Goal: Information Seeking & Learning: Get advice/opinions

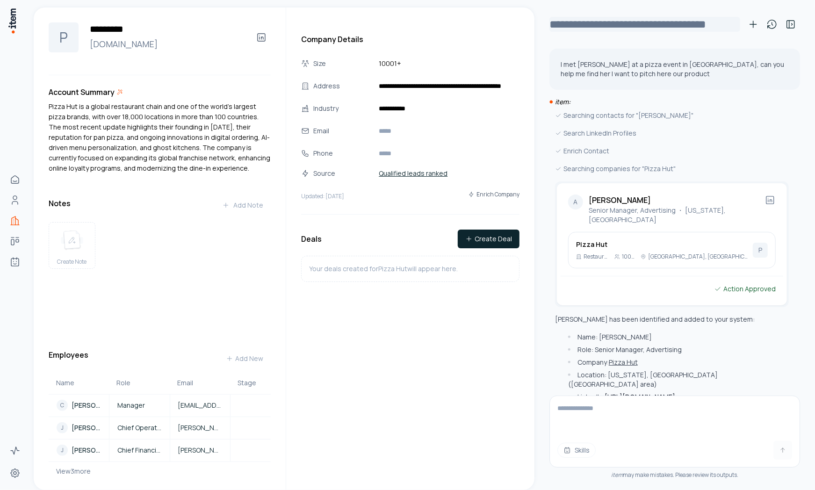
click at [600, 22] on input "**********" at bounding box center [644, 24] width 191 height 15
drag, startPoint x: 693, startPoint y: 166, endPoint x: 556, endPoint y: 105, distance: 150.6
click at [556, 105] on div "item: Searching contacts for "[PERSON_NAME]" Search LinkedIn Profiles Enrich Co…" at bounding box center [674, 287] width 251 height 380
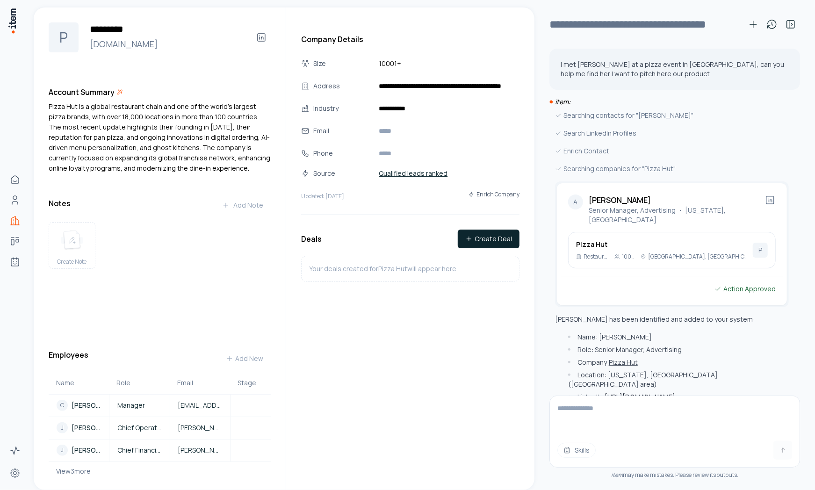
click at [717, 125] on div "Searching contacts for "[PERSON_NAME]" Search LinkedIn Profiles Enrich Contact …" at bounding box center [672, 286] width 234 height 352
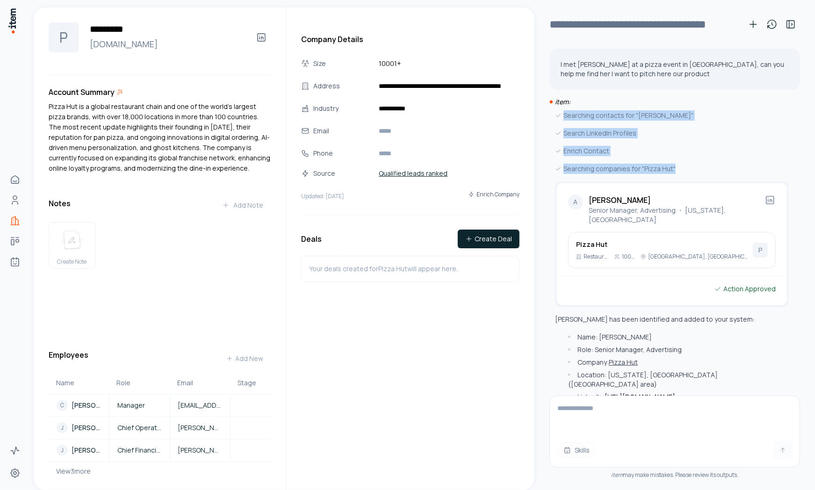
drag, startPoint x: 682, startPoint y: 173, endPoint x: 564, endPoint y: 116, distance: 130.7
click at [564, 116] on div "Searching contacts for "[PERSON_NAME]" Search LinkedIn Profiles Enrich Contact …" at bounding box center [672, 286] width 234 height 352
copy div "Searching contacts for "[PERSON_NAME]" Search LinkedIn Profiles Enrich Contact …"
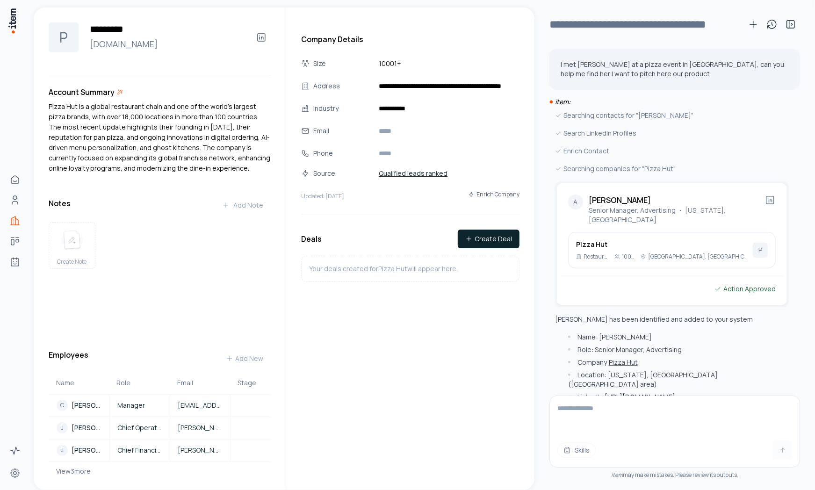
click at [625, 122] on div "Searching contacts for "[PERSON_NAME]" Search LinkedIn Profiles Enrich Contact …" at bounding box center [672, 286] width 234 height 352
drag, startPoint x: 643, startPoint y: 134, endPoint x: 634, endPoint y: 133, distance: 8.9
click at [634, 133] on div "Search LinkedIn Profiles" at bounding box center [672, 133] width 234 height 10
copy div "Search LinkedIn Profiles"
click at [594, 151] on div "Enrich Contact" at bounding box center [672, 151] width 234 height 10
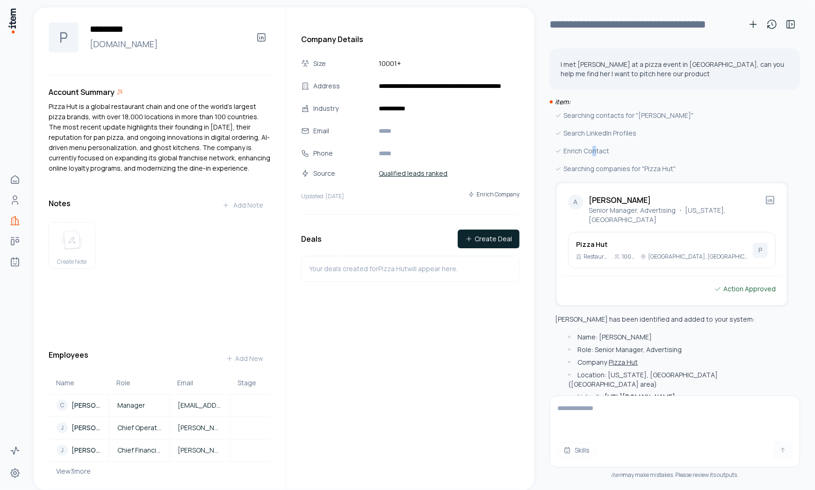
click at [593, 151] on div "Enrich Contact" at bounding box center [672, 151] width 234 height 10
copy div "Enrich Contact"
click at [577, 174] on div "Searching contacts for "[PERSON_NAME]" Search LinkedIn Profiles Enrich Contact …" at bounding box center [672, 286] width 234 height 352
drag, startPoint x: 563, startPoint y: 169, endPoint x: 671, endPoint y: 168, distance: 108.0
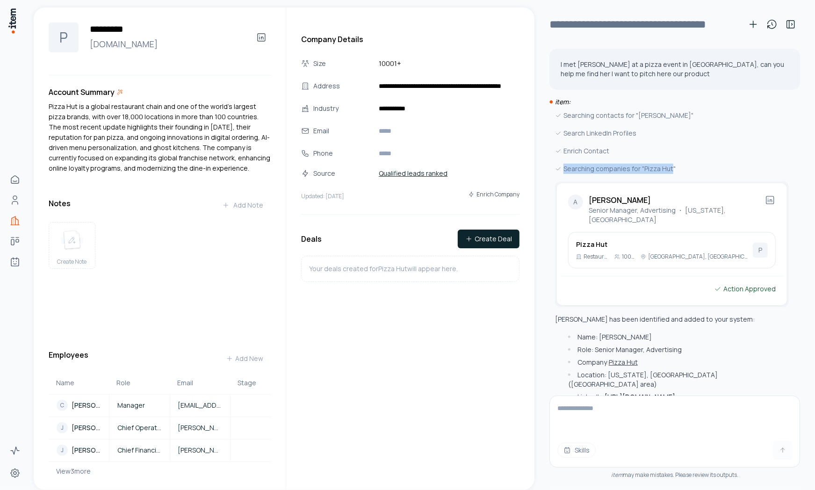
click at [671, 168] on div "Searching companies for "Pizza Hut"" at bounding box center [672, 169] width 234 height 10
copy div "Searching companies for "Pizza Hut""
click at [660, 138] on div "Search LinkedIn Profiles" at bounding box center [672, 133] width 234 height 10
click at [613, 60] on p "I met [PERSON_NAME] at a pizza event in [GEOGRAPHIC_DATA], can you help me find…" at bounding box center [674, 69] width 228 height 19
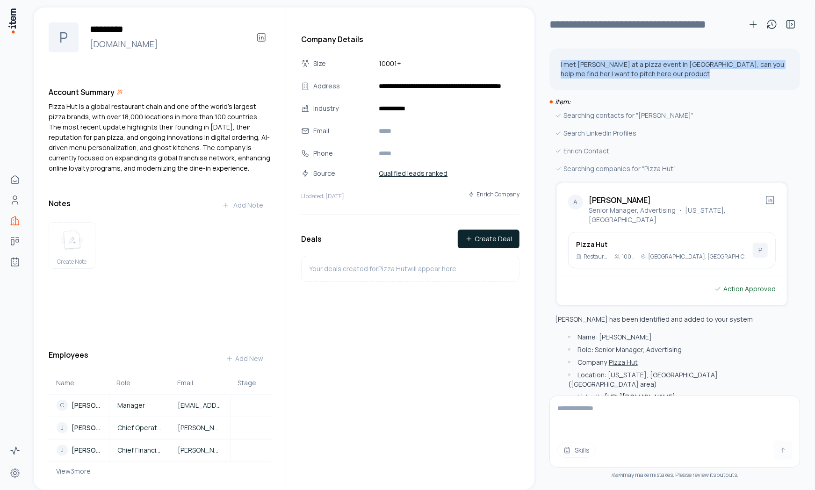
click at [613, 60] on p "I met [PERSON_NAME] at a pizza event in [GEOGRAPHIC_DATA], can you help me find…" at bounding box center [674, 69] width 228 height 19
copy div "I met [PERSON_NAME] at a pizza event in [GEOGRAPHIC_DATA], can you help me find…"
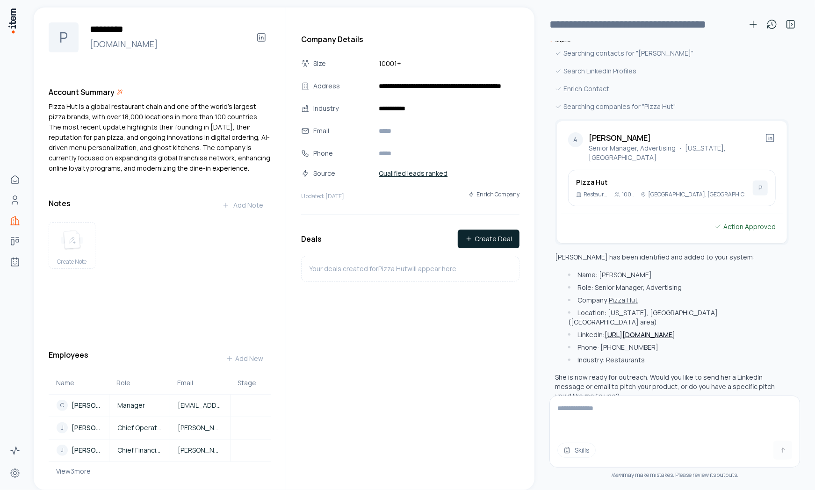
click at [614, 420] on textarea at bounding box center [675, 414] width 250 height 37
type textarea "**********"
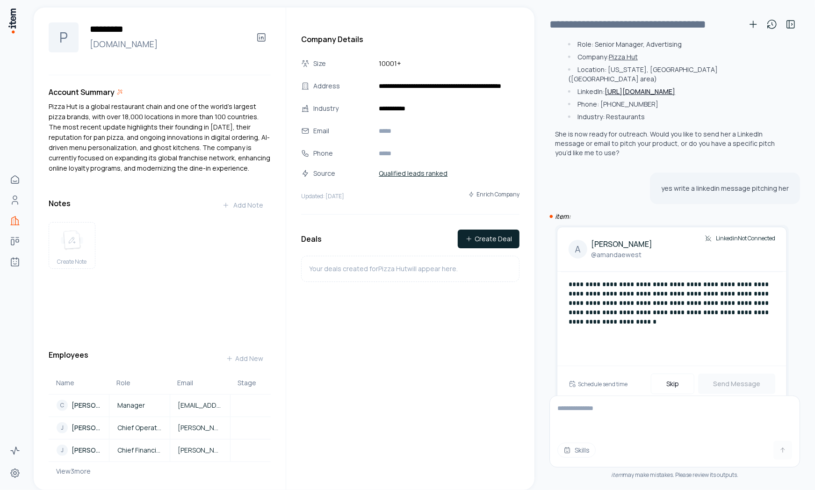
scroll to position [308, 0]
click at [672, 170] on div "yes write a linkedin message pitching her" at bounding box center [725, 186] width 150 height 32
click at [674, 181] on p "yes write a linkedin message pitching her" at bounding box center [725, 185] width 128 height 9
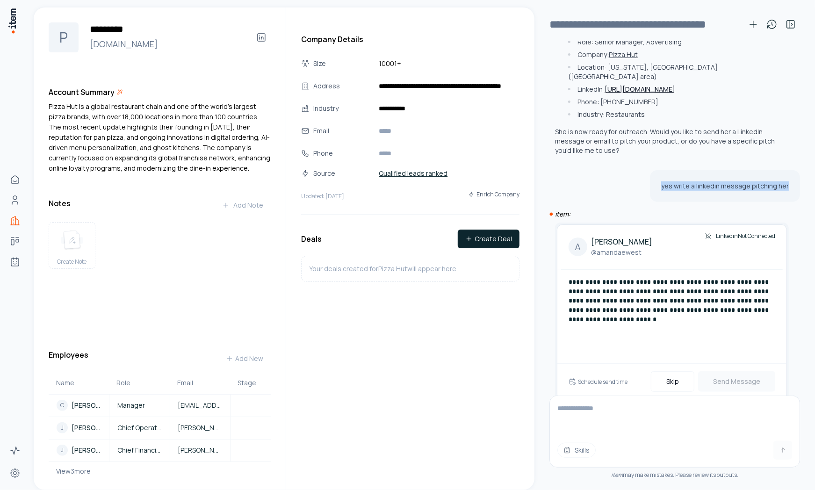
click at [674, 181] on p "yes write a linkedin message pitching her" at bounding box center [725, 185] width 128 height 9
copy div "yes write a linkedin message pitching her"
click at [608, 281] on p "**********" at bounding box center [671, 300] width 207 height 47
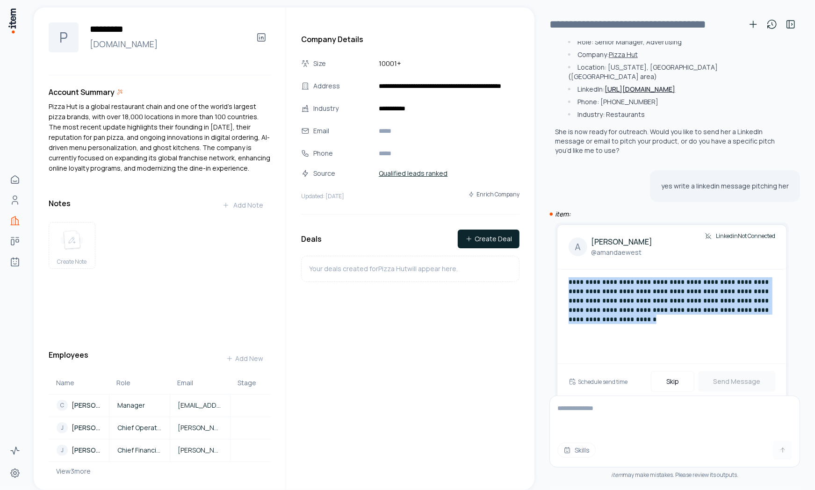
click at [608, 281] on p "**********" at bounding box center [671, 300] width 207 height 47
copy p "**********"
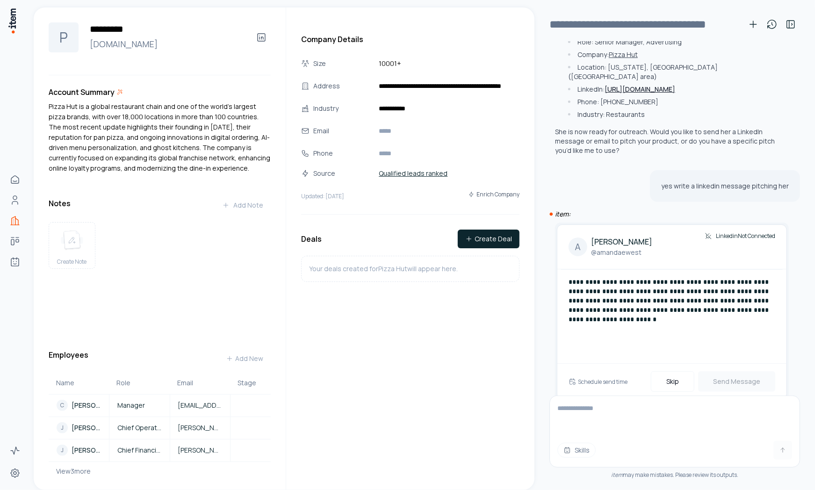
click at [648, 475] on div "item may make mistakes. Please review its outputs." at bounding box center [674, 474] width 251 height 7
copy div "item may make mistakes. Please review its outputs."
